Goal: Information Seeking & Learning: Learn about a topic

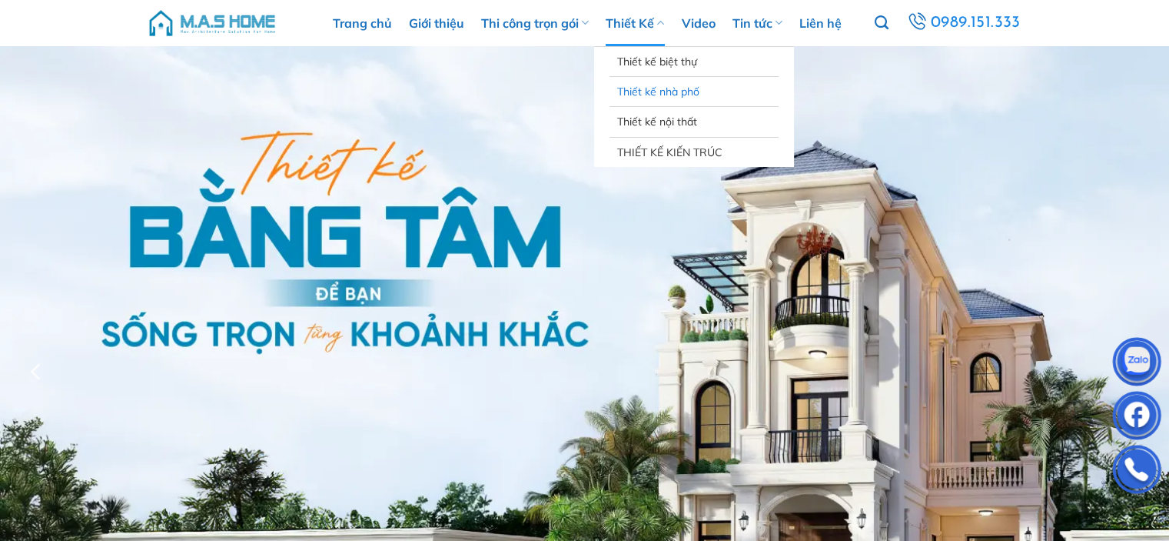
click at [661, 83] on link "Thiết kế nhà phố" at bounding box center [694, 91] width 154 height 29
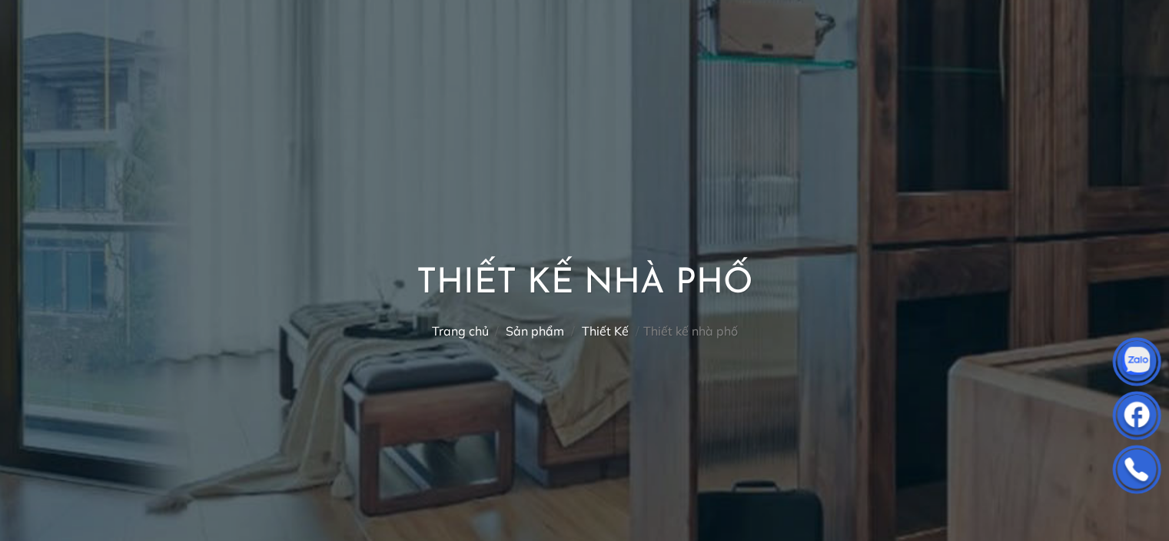
scroll to position [384, 0]
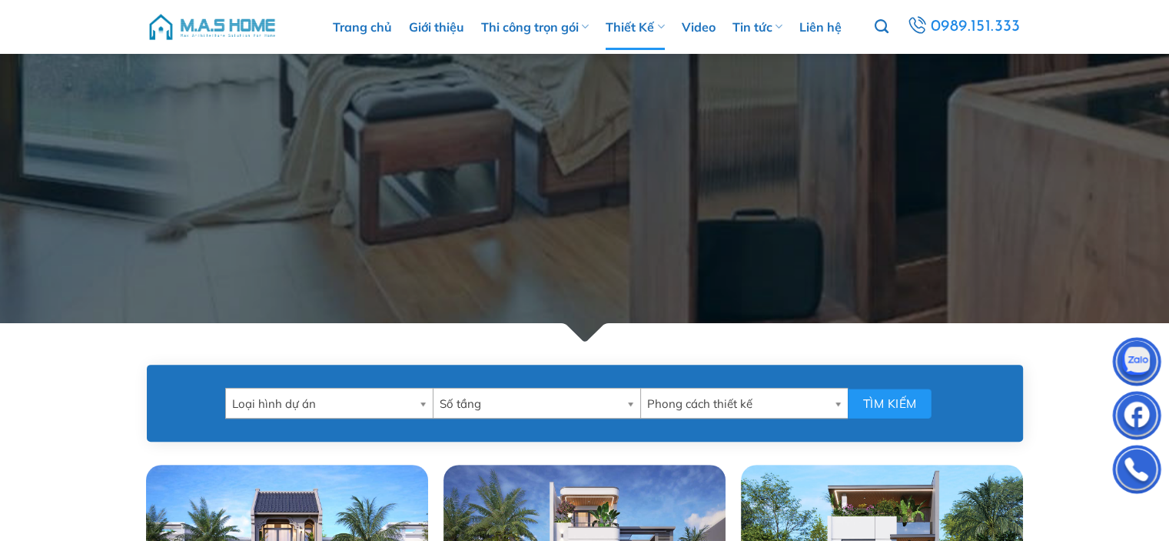
click at [629, 400] on b at bounding box center [634, 402] width 14 height 29
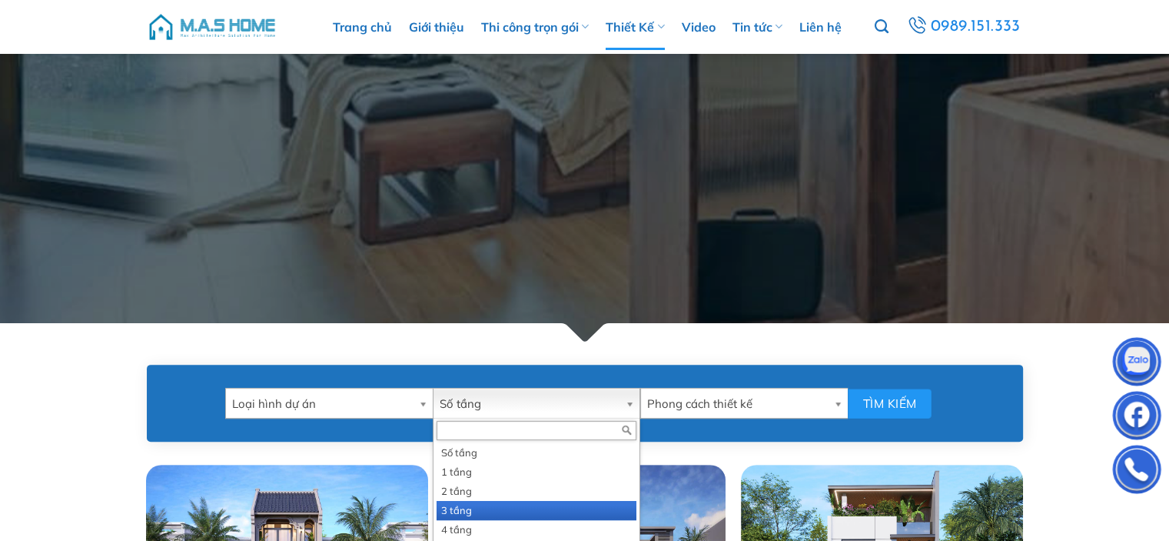
click at [477, 504] on li "3 tầng" at bounding box center [537, 510] width 200 height 19
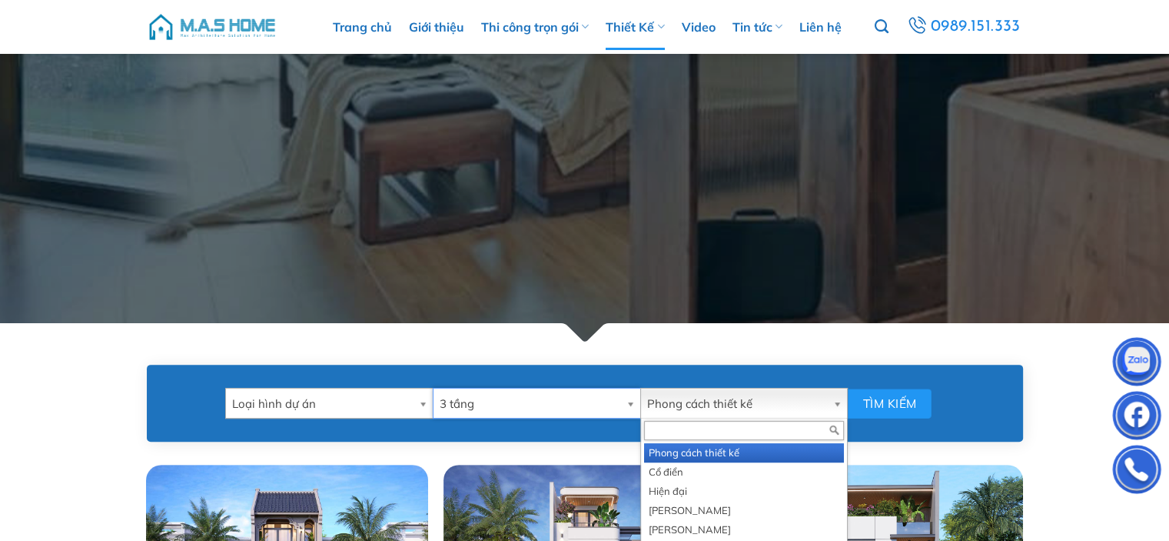
click at [820, 397] on span "Phong cách thiết kế" at bounding box center [737, 403] width 180 height 31
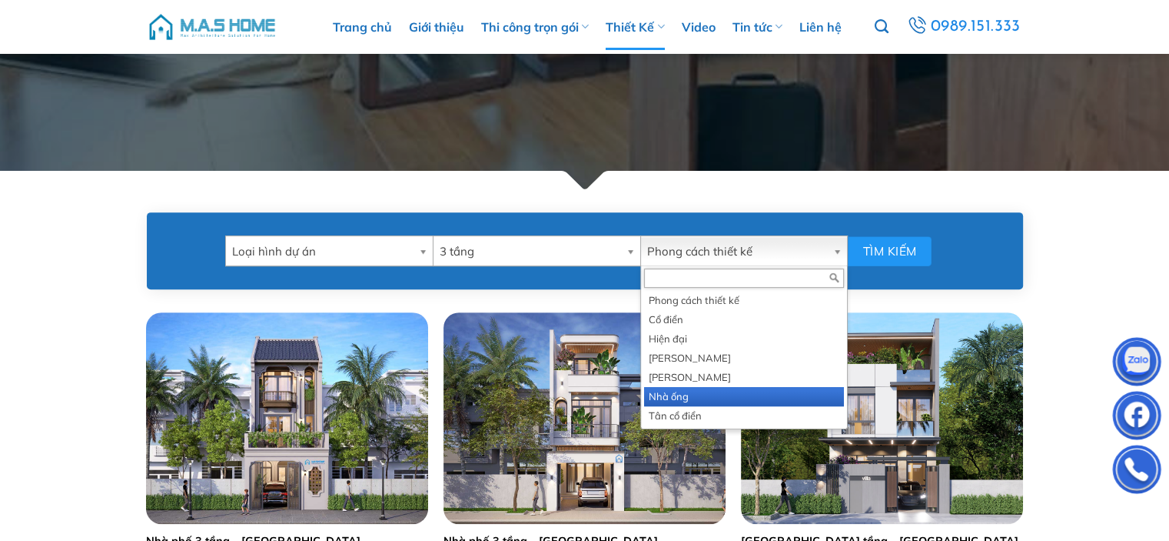
scroll to position [538, 0]
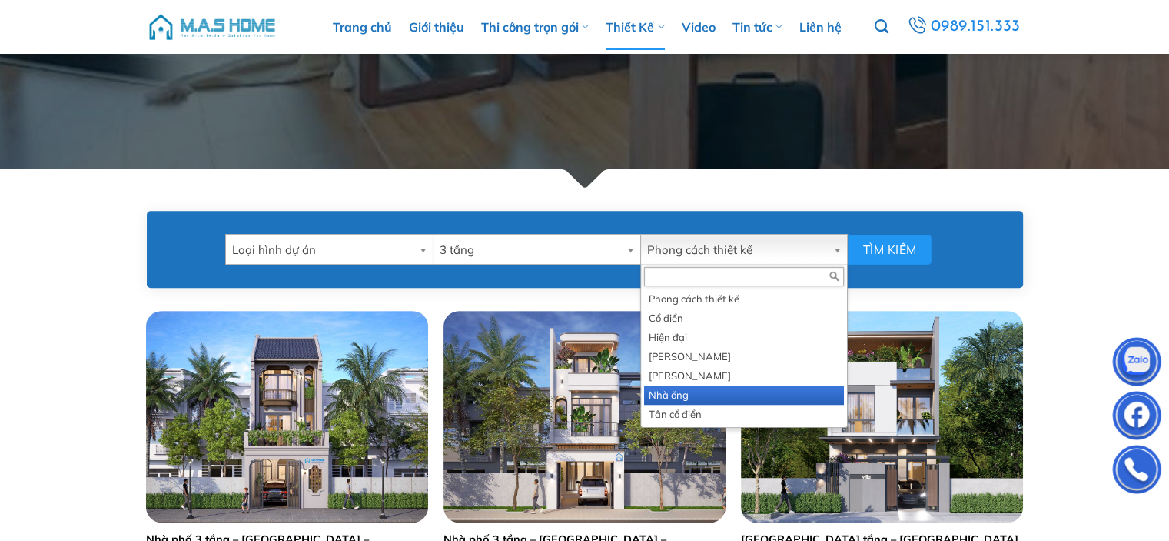
click at [685, 393] on li "Nhà ống" at bounding box center [744, 394] width 200 height 19
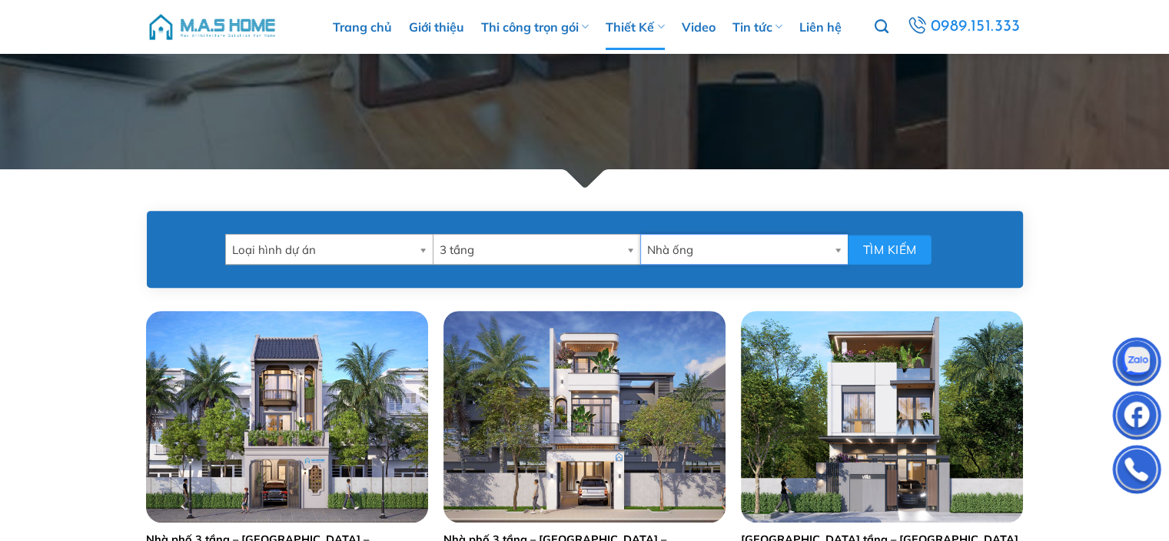
click at [404, 249] on span "Loại hình dự án" at bounding box center [322, 249] width 181 height 31
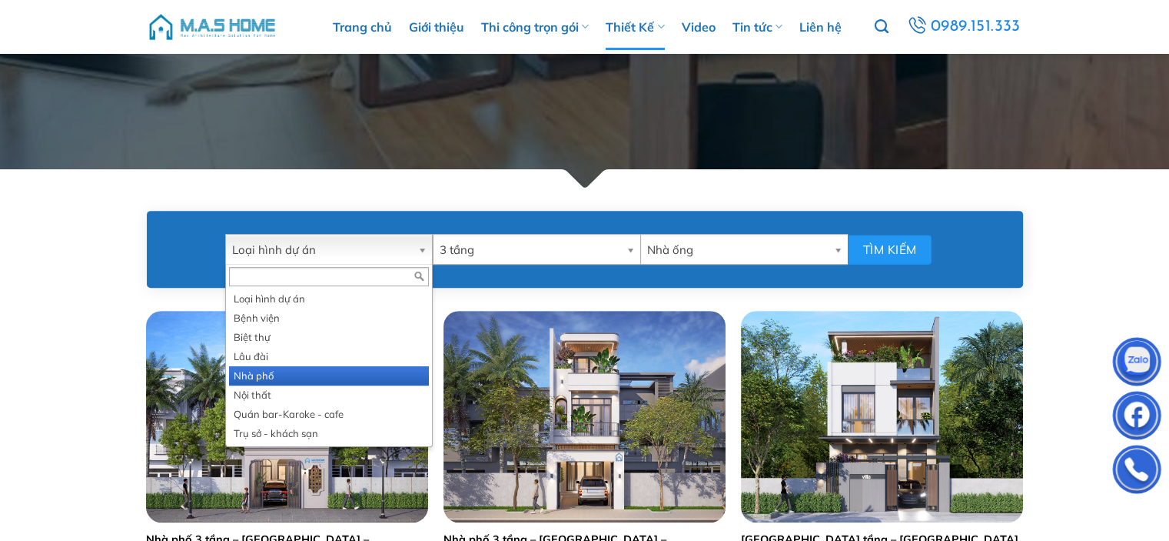
click at [283, 377] on li "Nhà phố" at bounding box center [329, 375] width 200 height 19
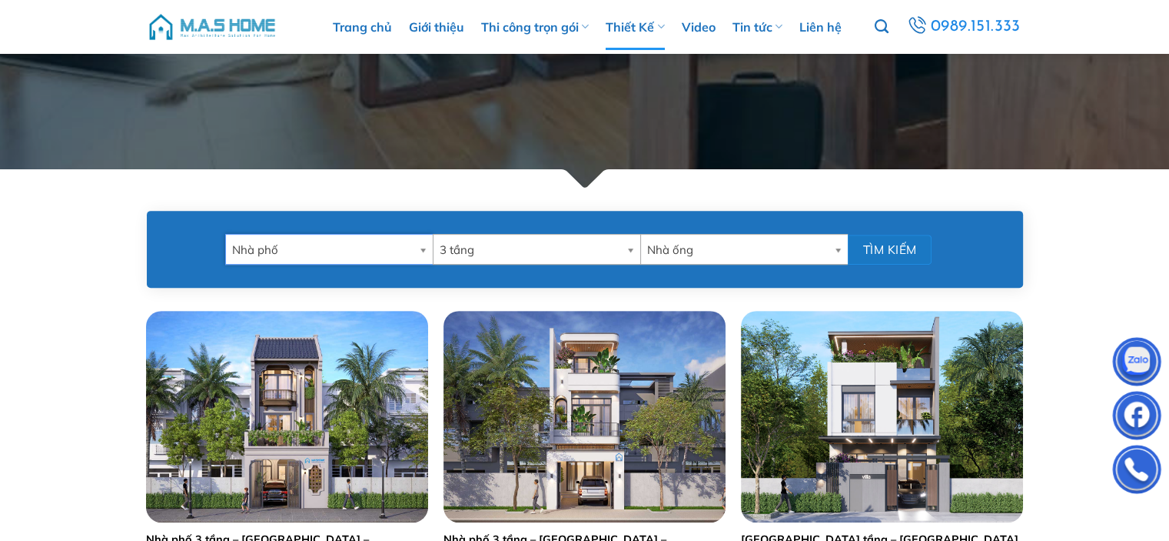
click at [906, 254] on button "Tìm kiếm" at bounding box center [890, 249] width 84 height 30
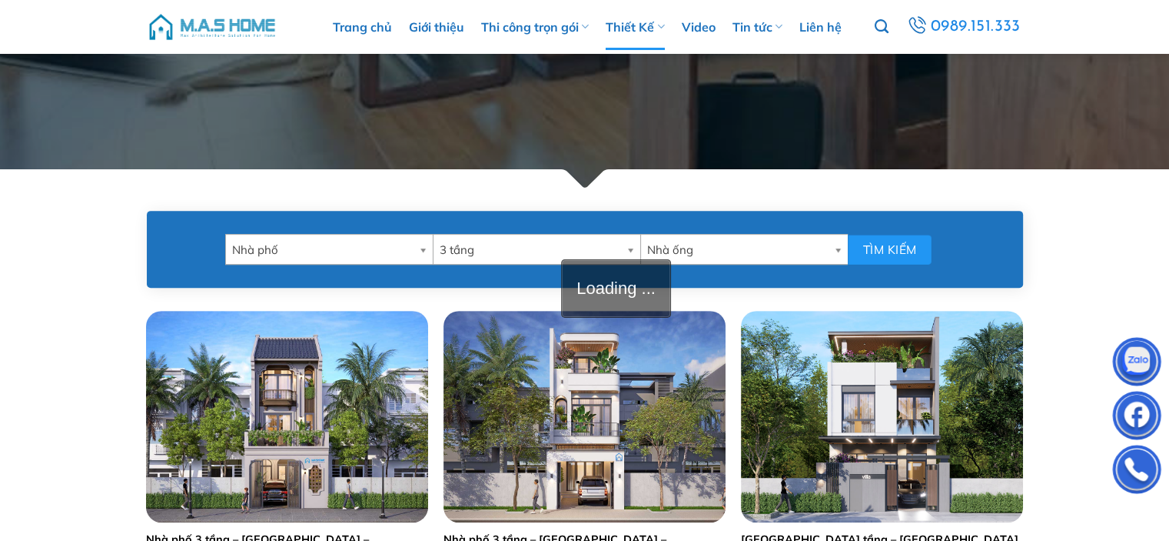
click at [820, 248] on span "Nhà ống" at bounding box center [737, 249] width 181 height 31
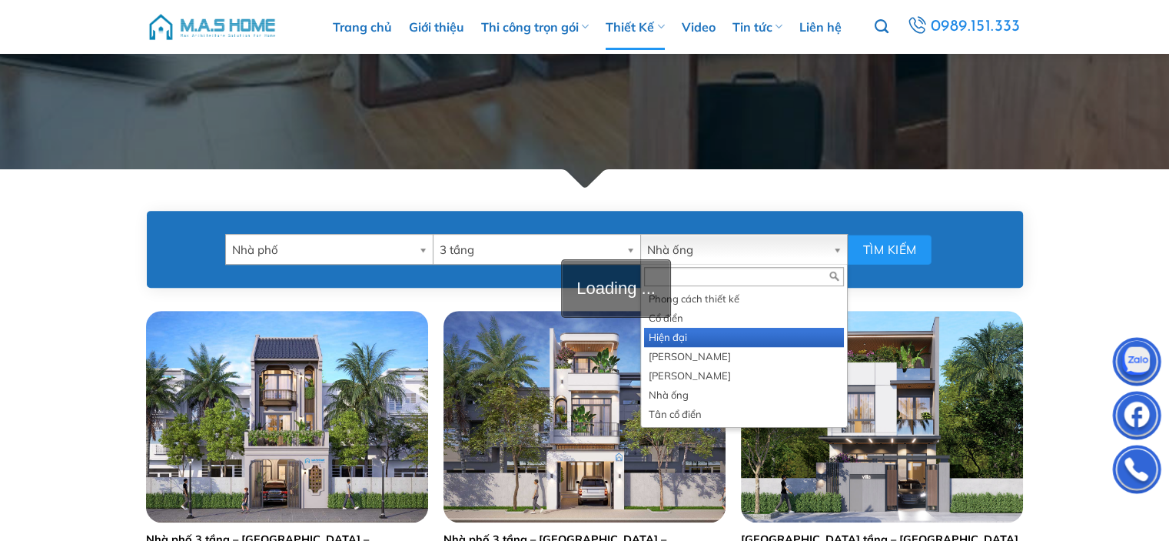
click at [708, 334] on li "Hiện đại" at bounding box center [744, 337] width 200 height 19
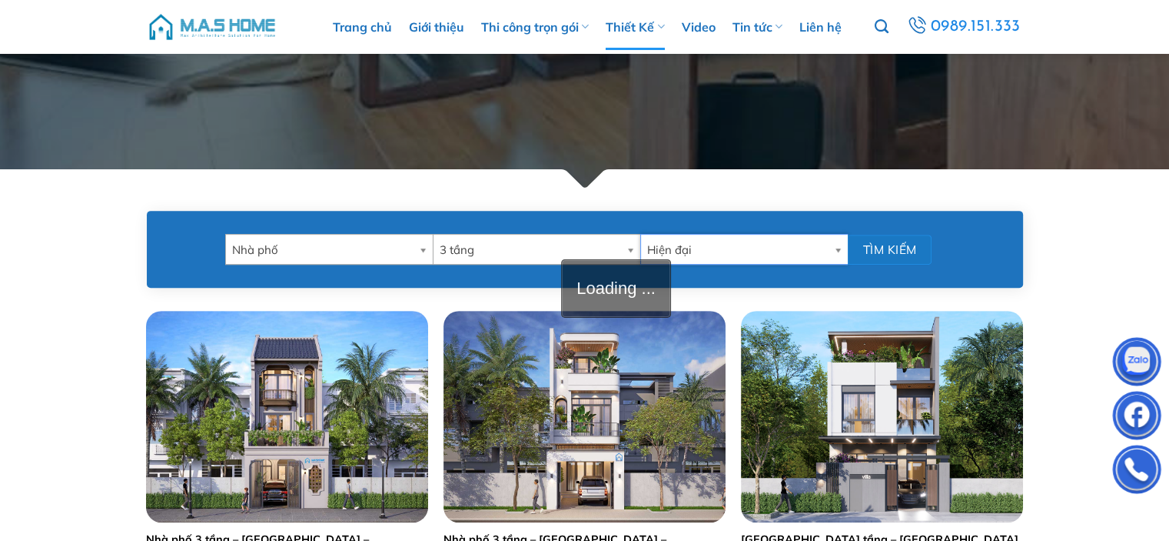
click at [890, 252] on button "Tìm kiếm" at bounding box center [890, 249] width 84 height 30
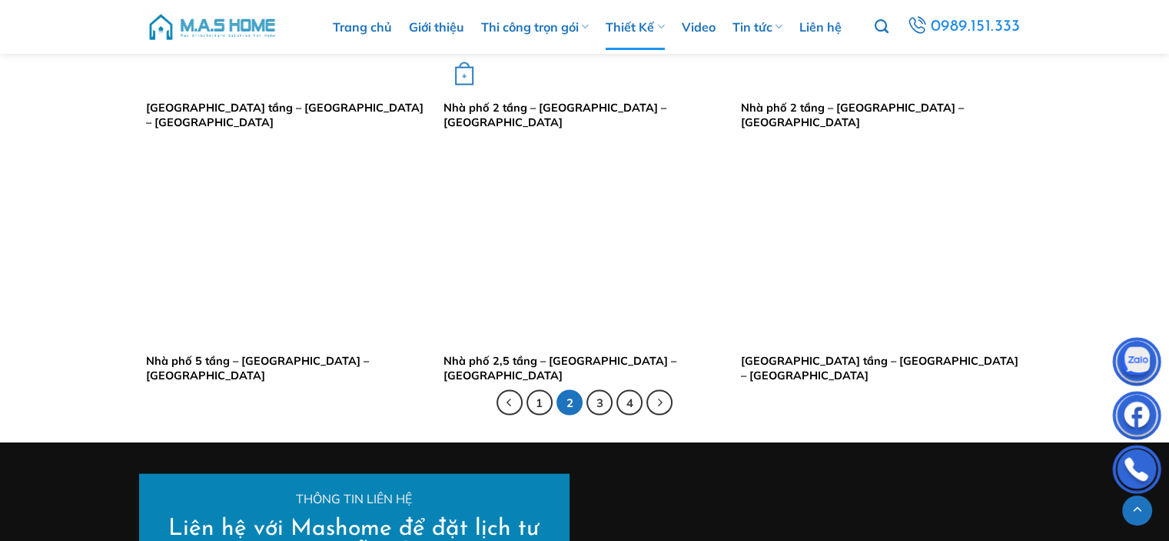
scroll to position [2999, 0]
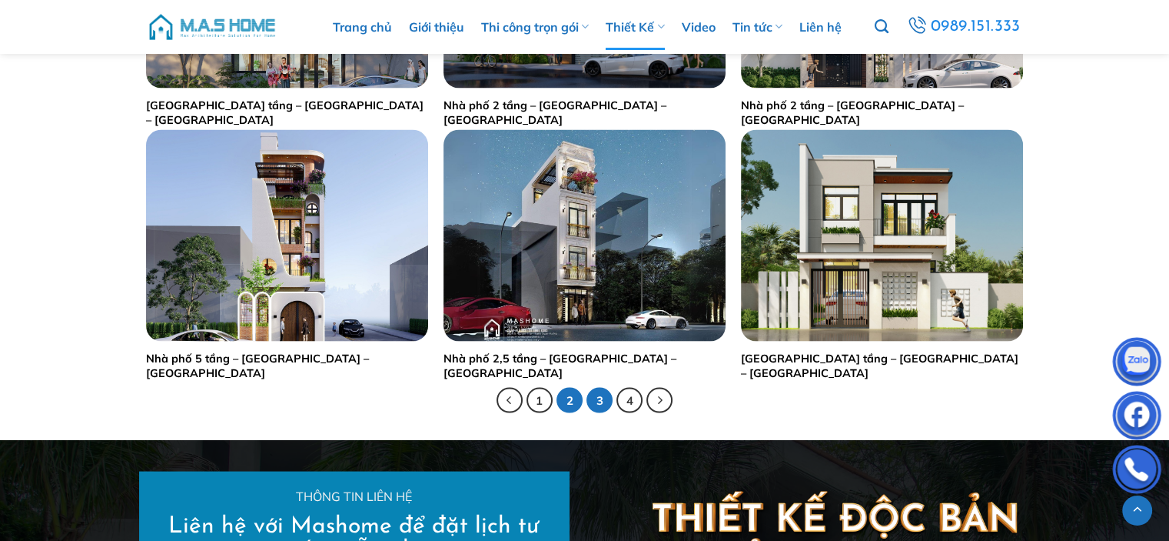
click at [606, 400] on link "3" at bounding box center [600, 401] width 26 height 26
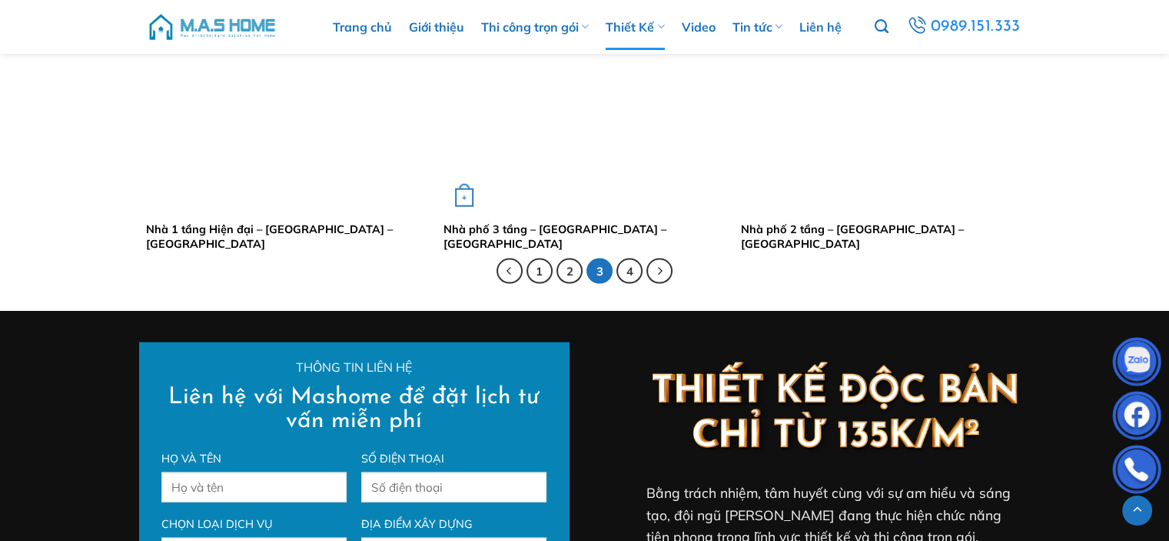
scroll to position [3152, 0]
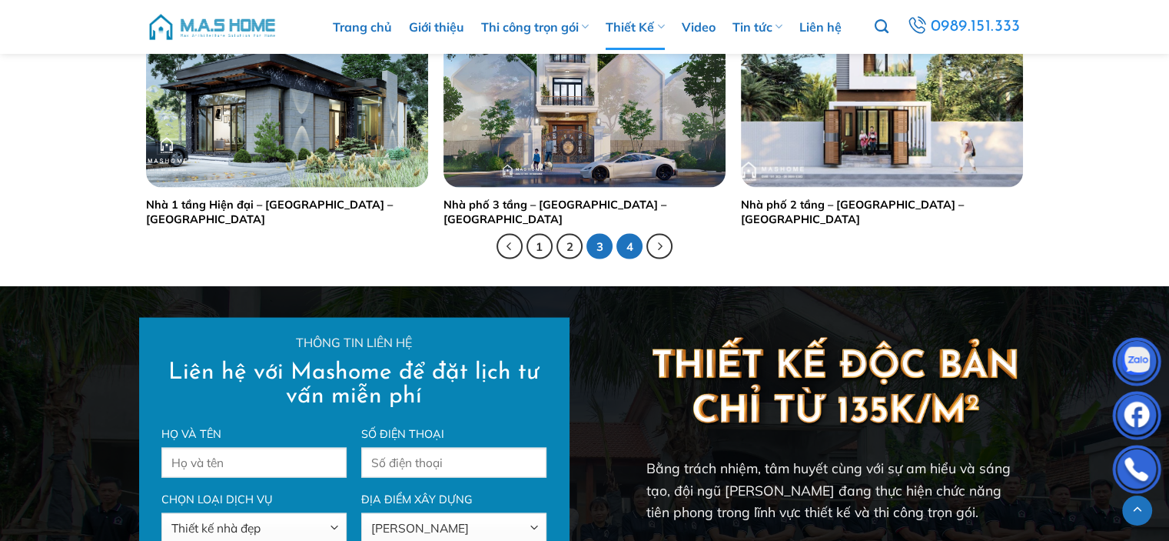
click at [634, 247] on link "4" at bounding box center [630, 247] width 26 height 26
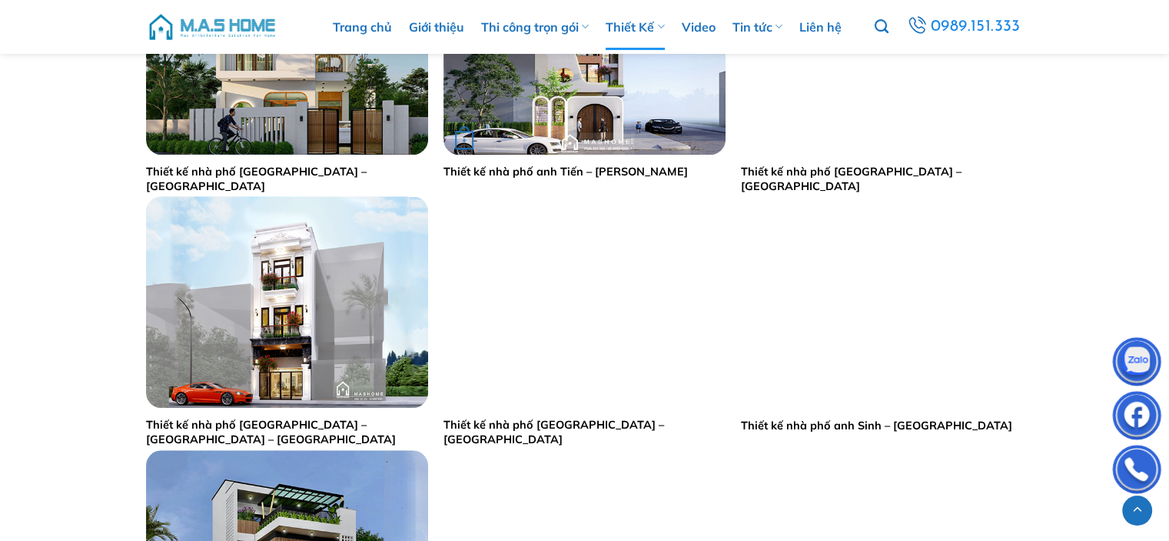
scroll to position [1384, 0]
